Goal: Obtain resource: Download file/media

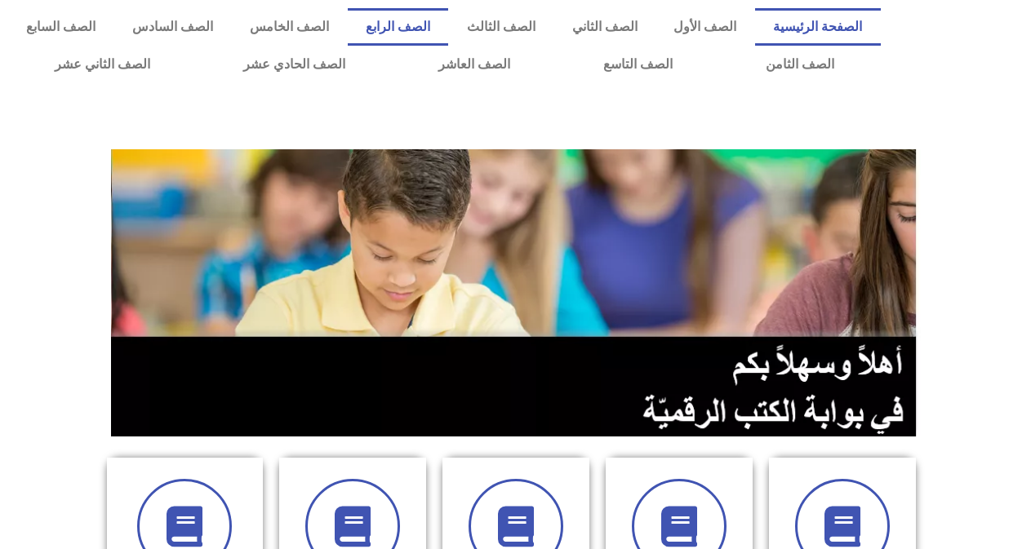
click at [449, 24] on link "الصف الرابع" at bounding box center [398, 27] width 101 height 38
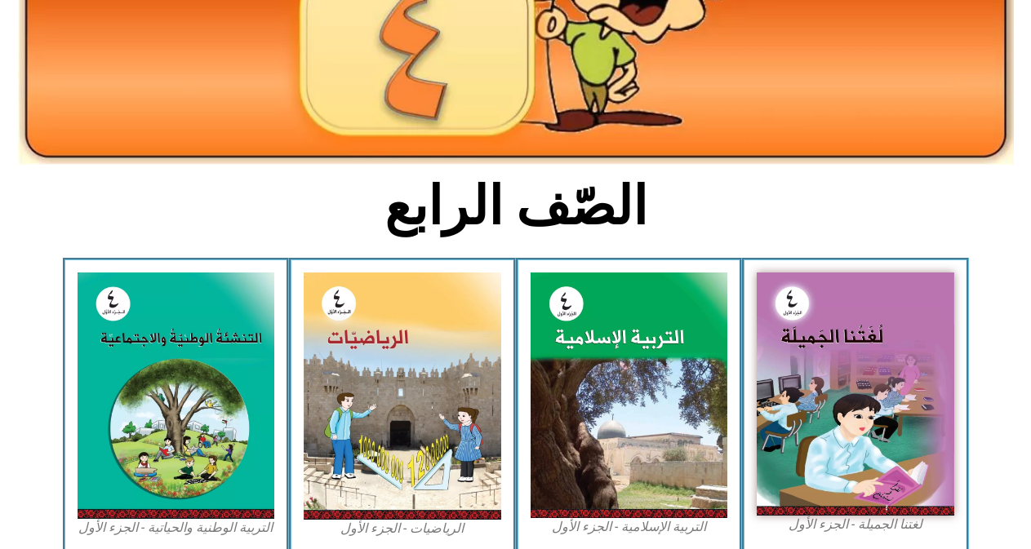
scroll to position [254, 0]
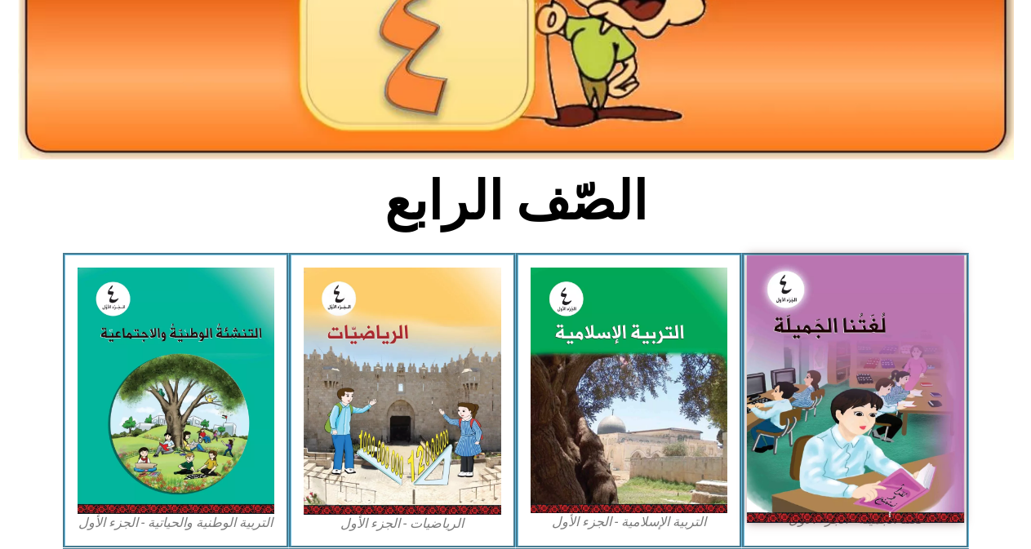
click at [874, 389] on img at bounding box center [855, 389] width 217 height 267
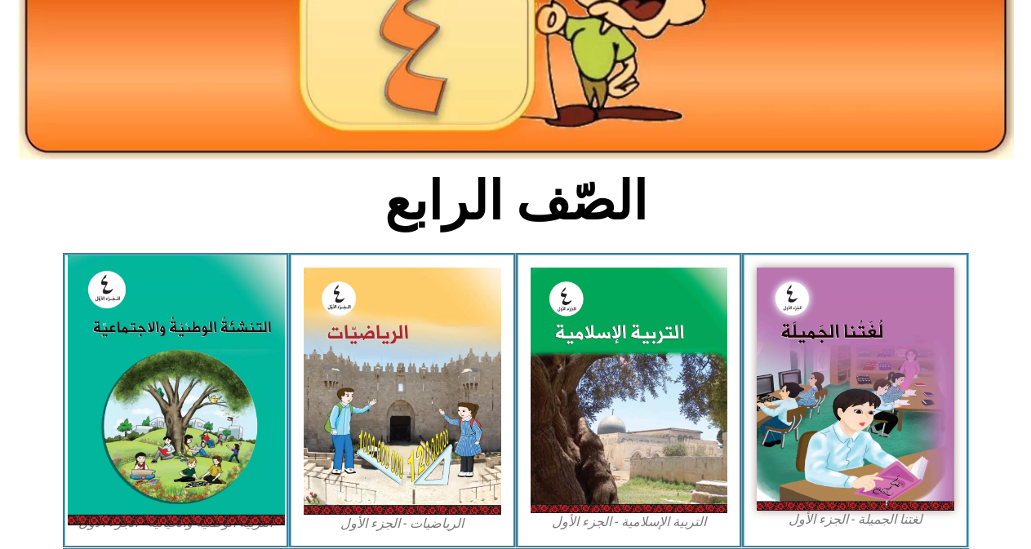
click at [220, 389] on img at bounding box center [175, 391] width 217 height 270
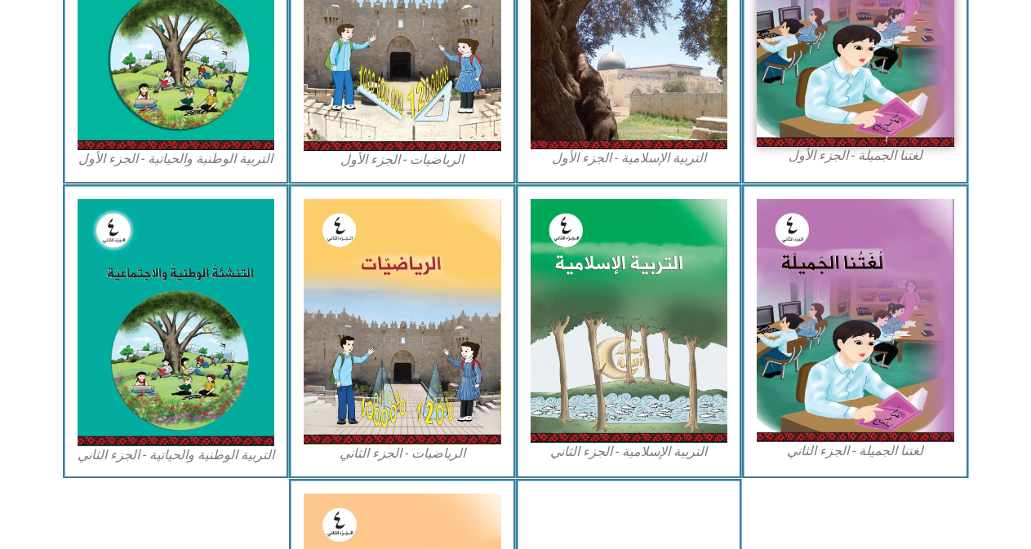
scroll to position [631, 0]
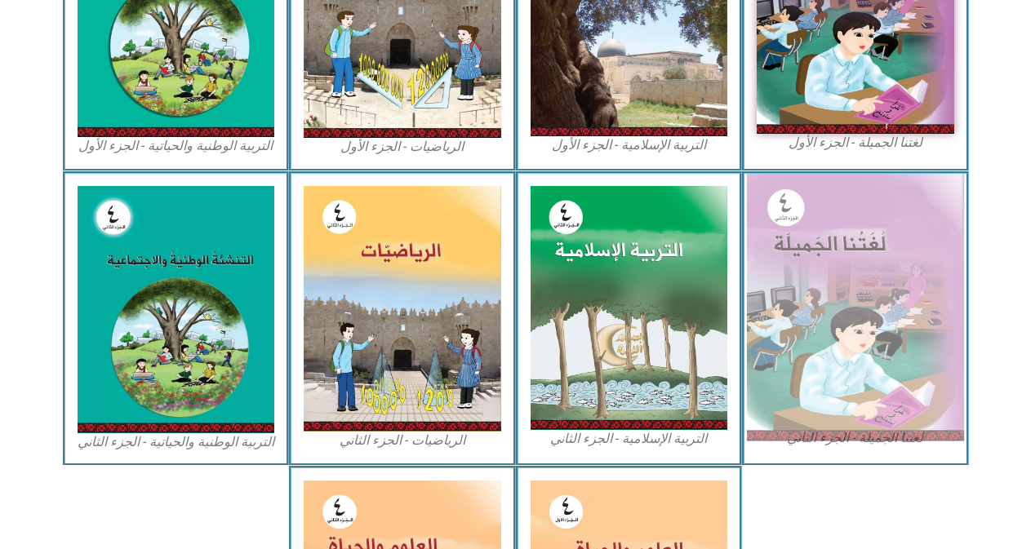
click at [854, 281] on img at bounding box center [855, 308] width 217 height 268
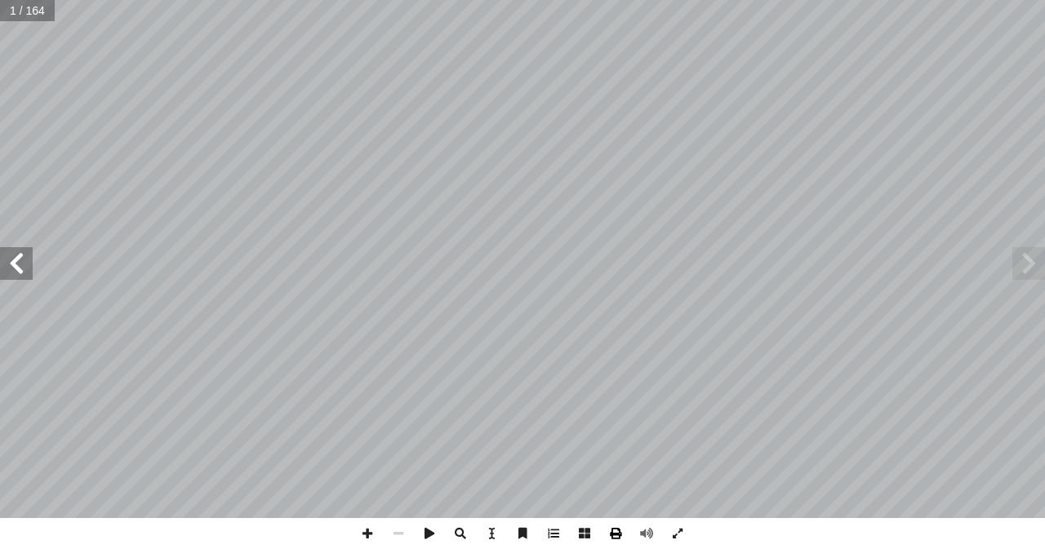
click at [620, 535] on span at bounding box center [615, 533] width 31 height 31
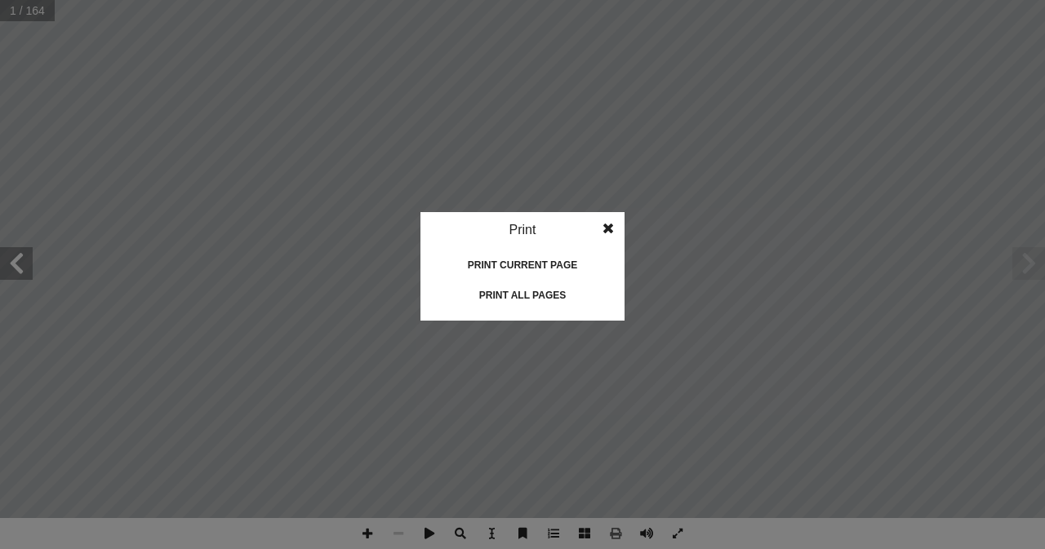
click at [520, 291] on div "Print all pages" at bounding box center [522, 295] width 163 height 26
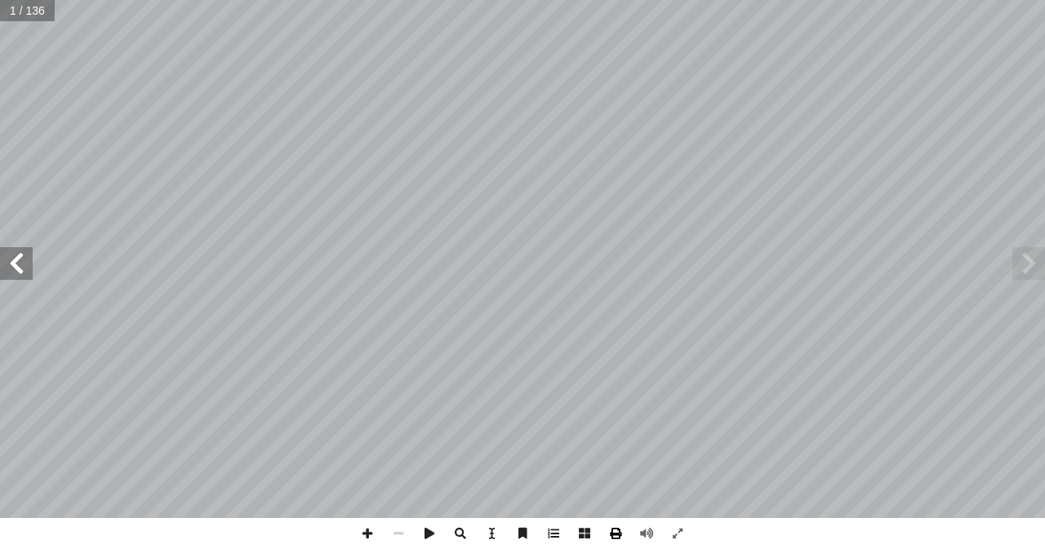
click at [610, 529] on span at bounding box center [615, 533] width 31 height 31
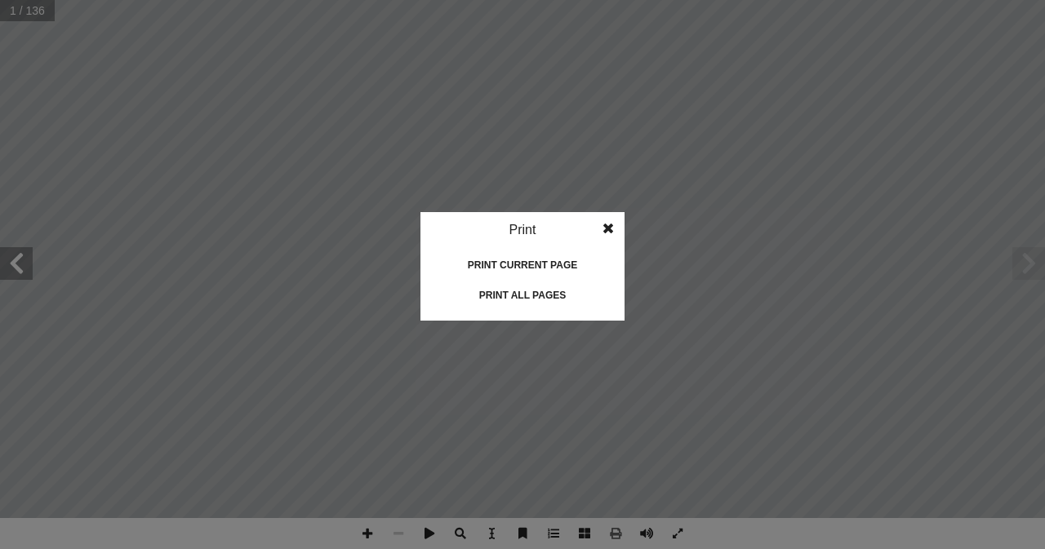
click at [518, 288] on div "Print all pages" at bounding box center [522, 295] width 163 height 26
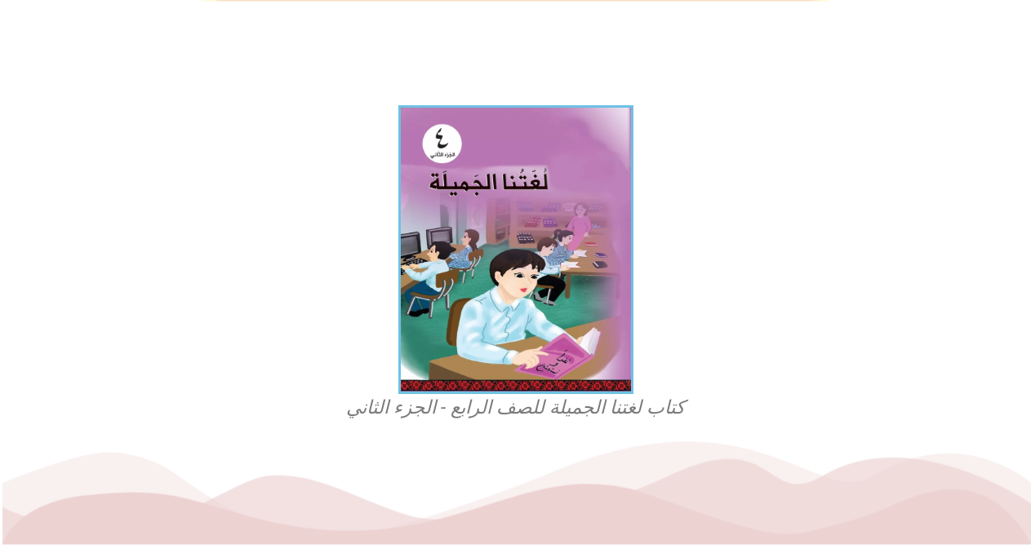
scroll to position [371, 0]
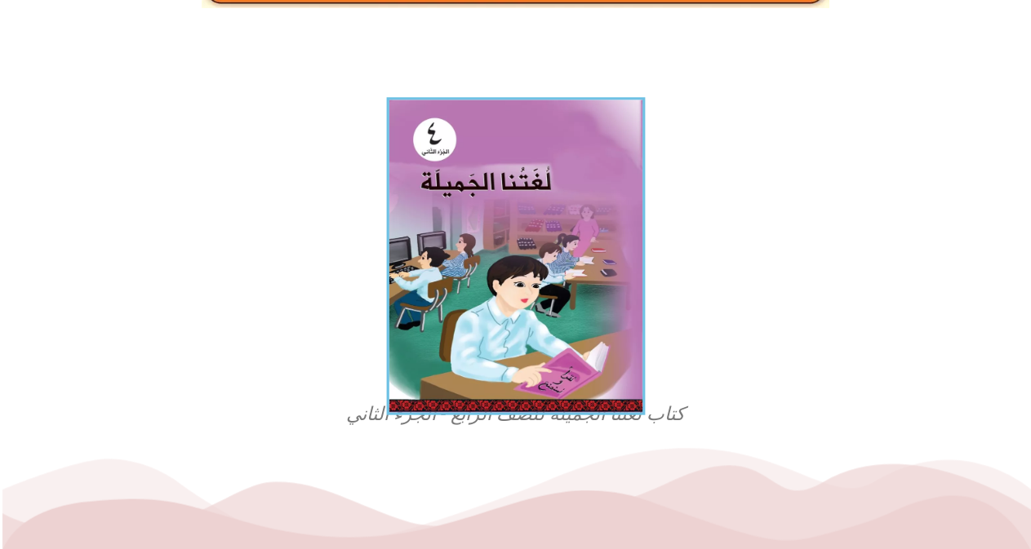
click at [491, 144] on img at bounding box center [515, 256] width 259 height 318
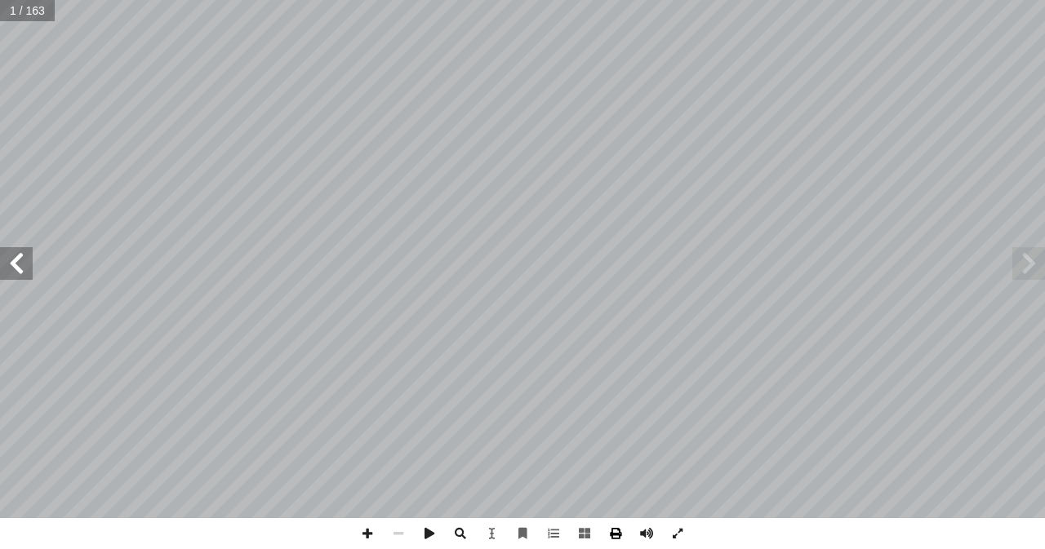
click at [615, 531] on span at bounding box center [615, 533] width 31 height 31
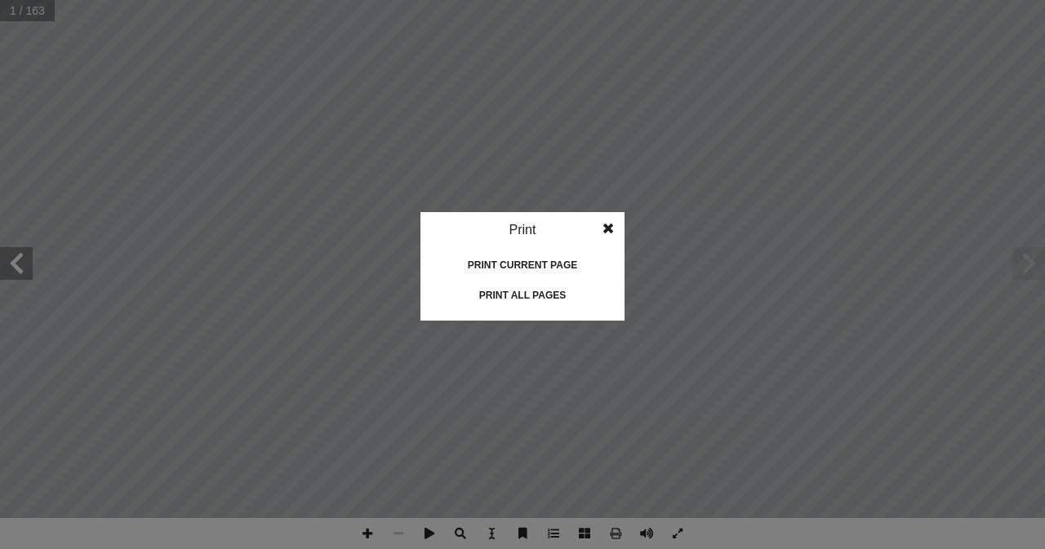
click at [541, 296] on div "Print all pages" at bounding box center [522, 295] width 163 height 26
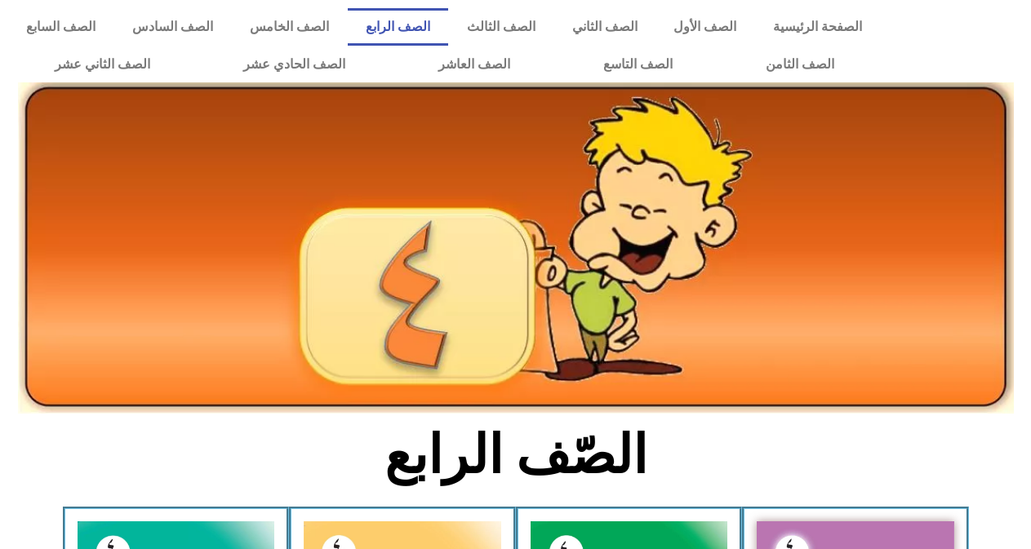
scroll to position [631, 0]
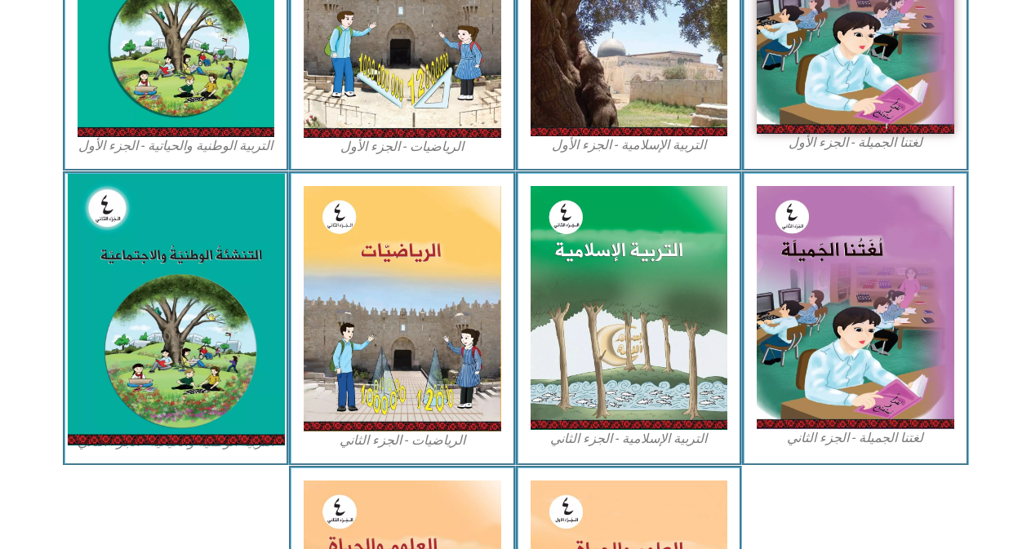
click at [205, 269] on img at bounding box center [175, 310] width 217 height 272
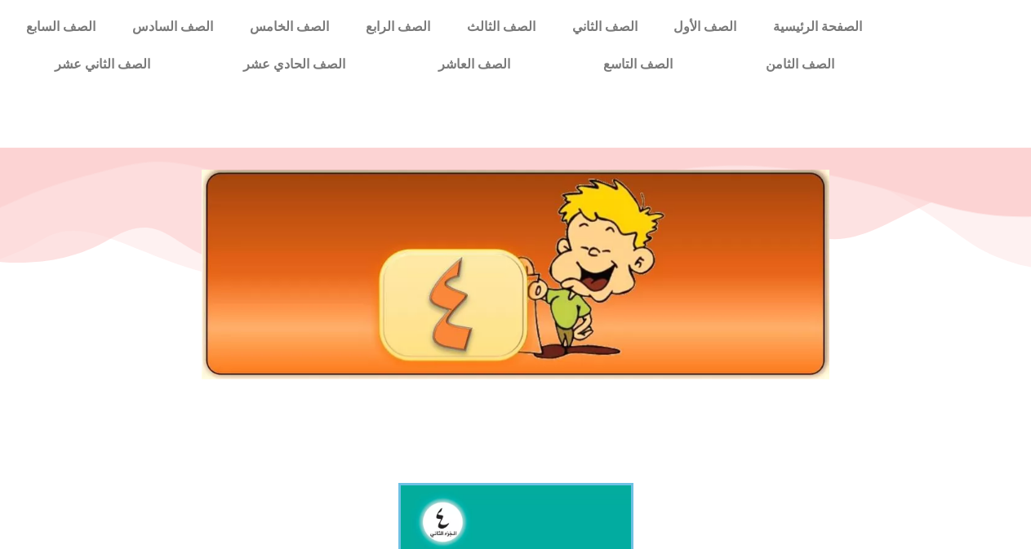
scroll to position [481, 0]
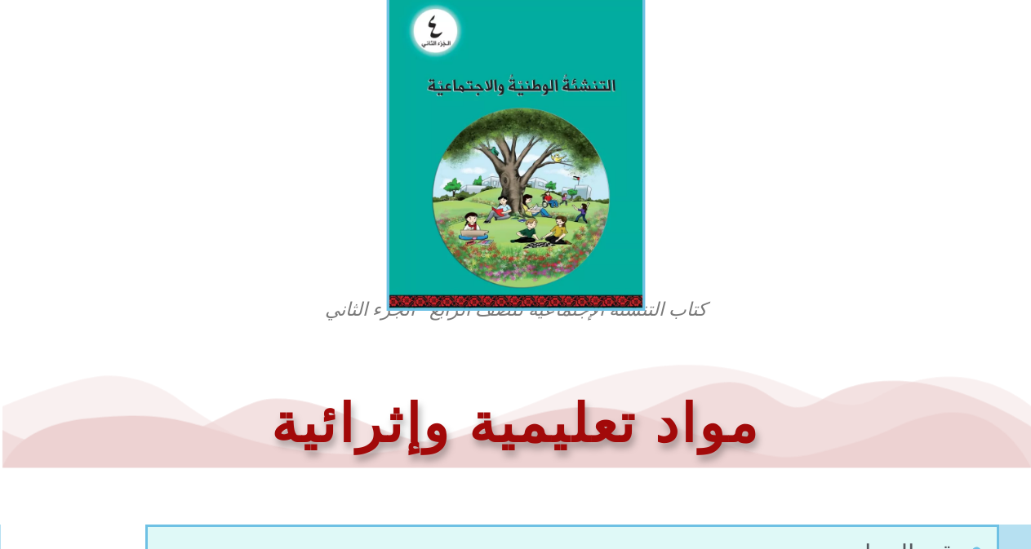
click at [518, 123] on img at bounding box center [515, 149] width 259 height 323
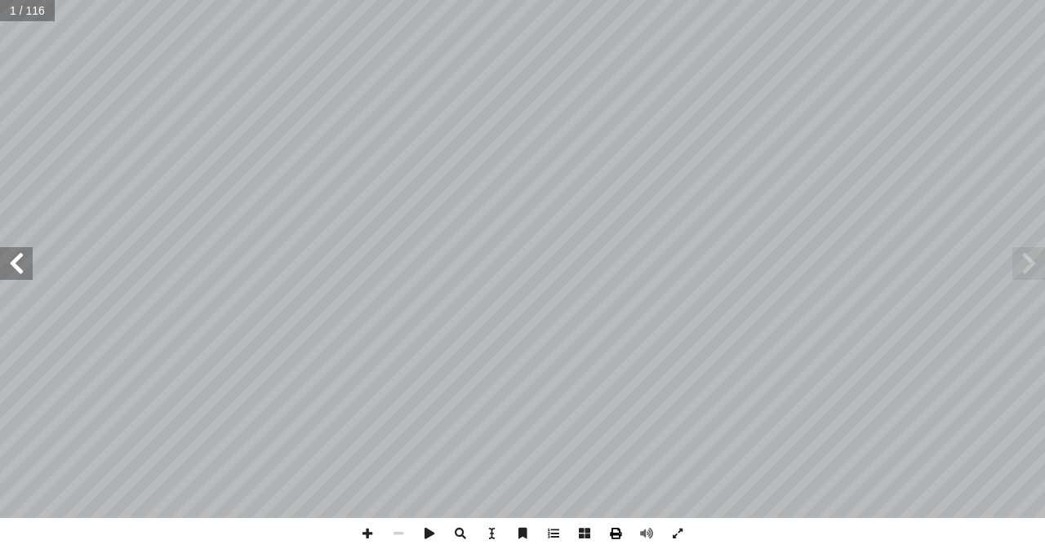
click at [620, 542] on span at bounding box center [615, 533] width 31 height 31
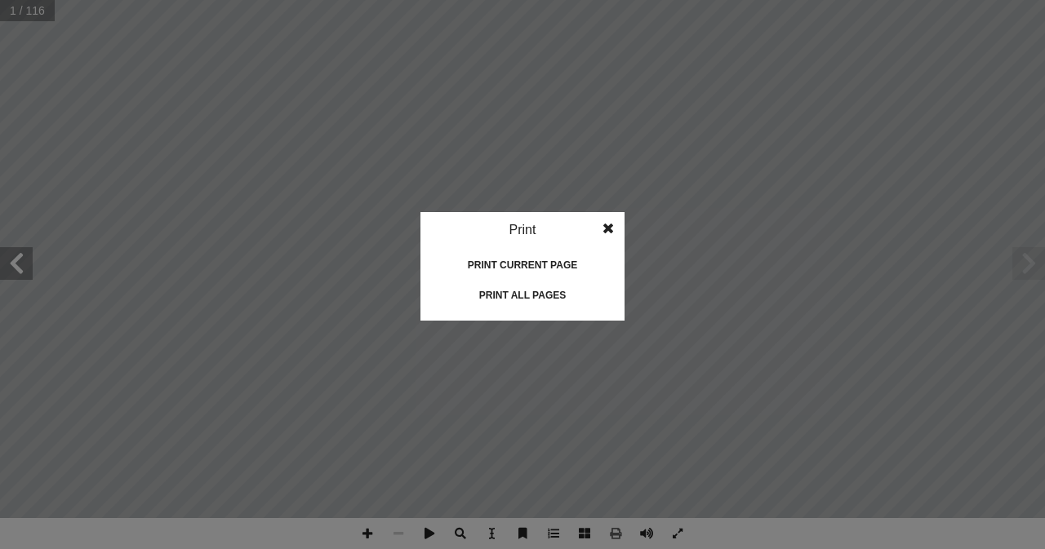
click at [527, 293] on div "Print all pages" at bounding box center [522, 295] width 163 height 26
